Goal: Task Accomplishment & Management: Manage account settings

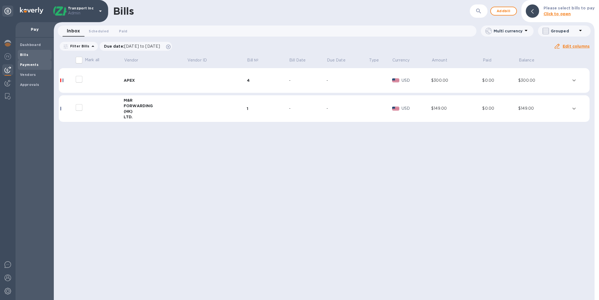
click at [33, 63] on b "Payments" at bounding box center [29, 65] width 19 height 4
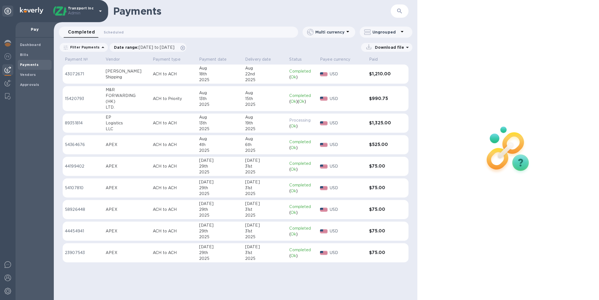
click at [128, 125] on div "Logistics" at bounding box center [127, 123] width 43 height 6
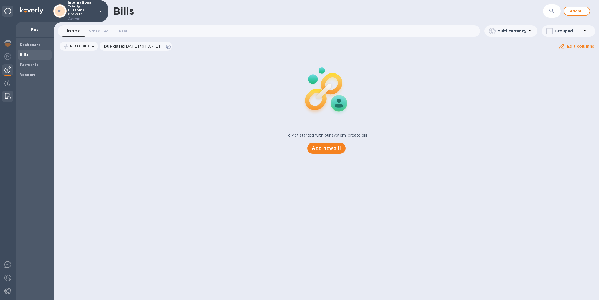
click at [7, 96] on img at bounding box center [8, 96] width 6 height 7
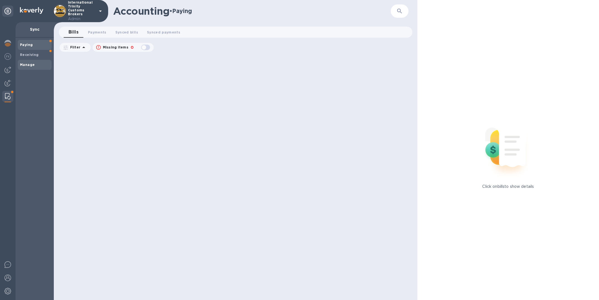
click at [35, 63] on span "Manage" at bounding box center [34, 65] width 29 height 6
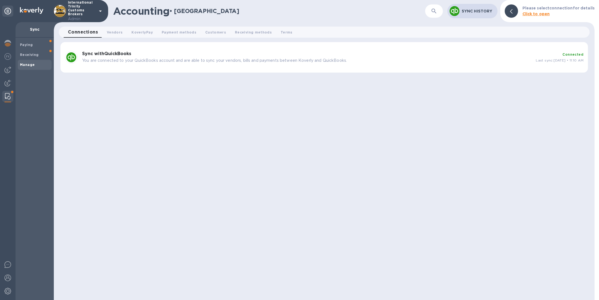
click at [195, 61] on p "You are connected to your QuickBooks account and are able to sync your vendors,…" at bounding box center [306, 61] width 449 height 6
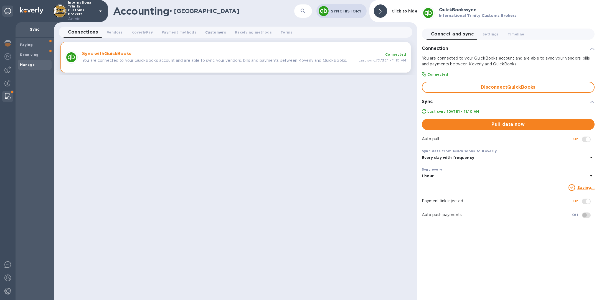
click at [214, 30] on span "Customers 0" at bounding box center [215, 32] width 21 height 6
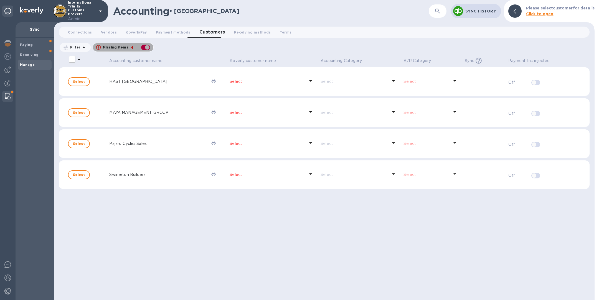
click at [144, 45] on div "button" at bounding box center [145, 48] width 11 height 8
checkbox input "false"
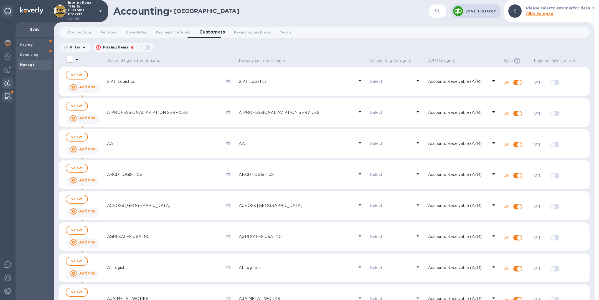
click at [7, 83] on img at bounding box center [7, 83] width 7 height 7
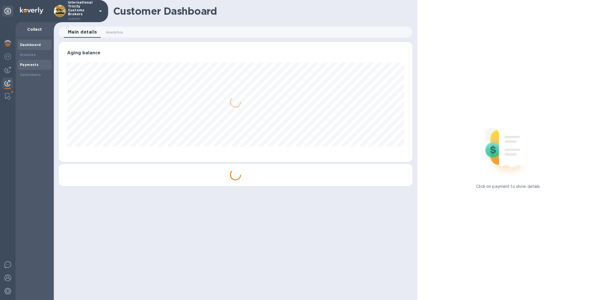
scroll to position [120, 353]
click at [35, 66] on b "Payments" at bounding box center [29, 65] width 19 height 4
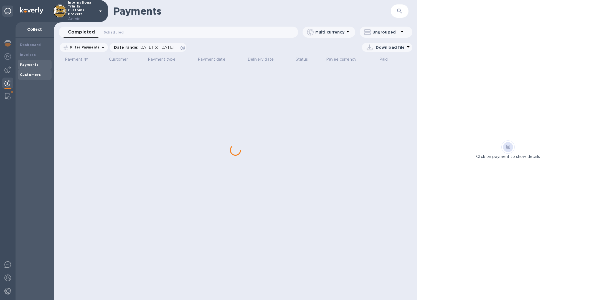
click at [36, 77] on div "Customers" at bounding box center [34, 75] width 29 height 6
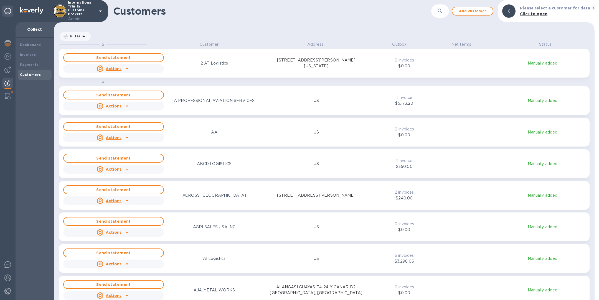
scroll to position [252, 538]
click at [7, 96] on img at bounding box center [8, 96] width 6 height 7
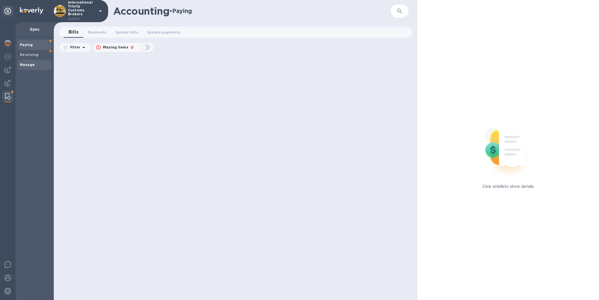
click at [33, 66] on b "Manage" at bounding box center [27, 65] width 15 height 4
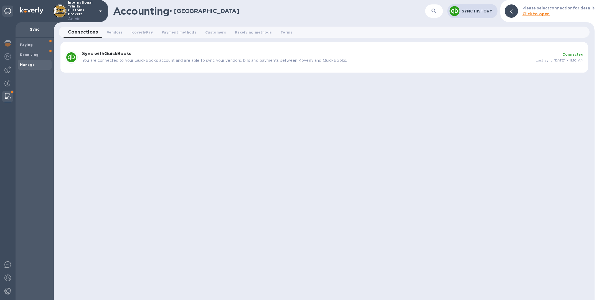
click at [191, 53] on h3 "Sync with QuickBooks" at bounding box center [306, 53] width 449 height 5
